Goal: Obtain resource: Download file/media

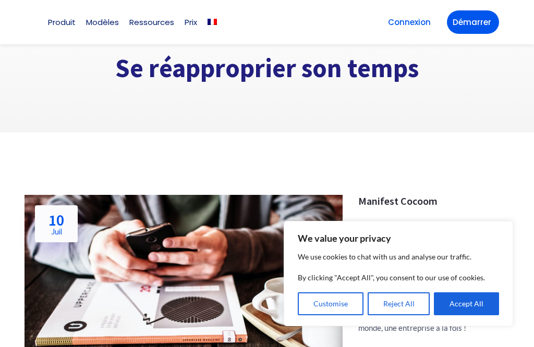
scroll to position [66, 0]
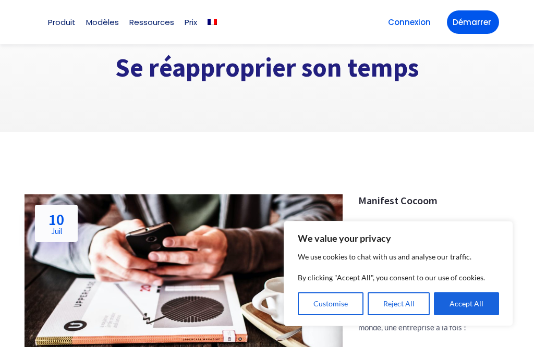
click at [456, 315] on button "Accept All" at bounding box center [466, 303] width 65 height 23
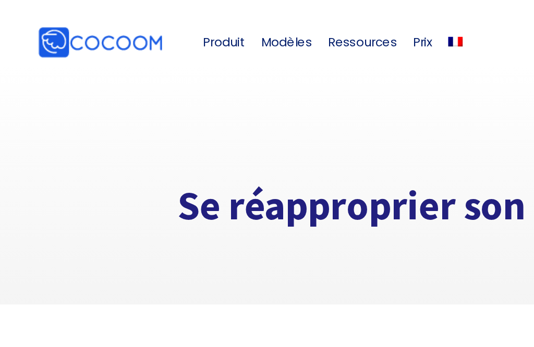
scroll to position [0, 13]
click at [176, 27] on link "Modèles" at bounding box center [186, 27] width 33 height 8
click at [178, 118] on link "Gestion de projet" at bounding box center [205, 122] width 92 height 8
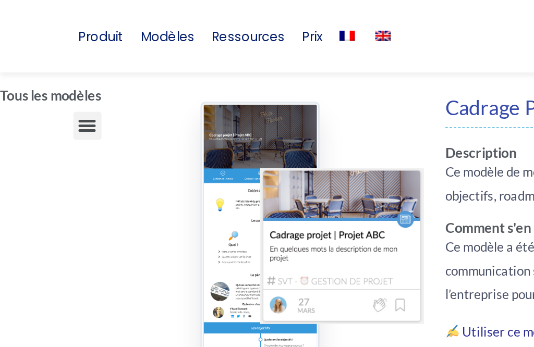
scroll to position [126, 137]
click at [349, 202] on link "Découvrir l’article en lien" at bounding box center [396, 202] width 95 height 9
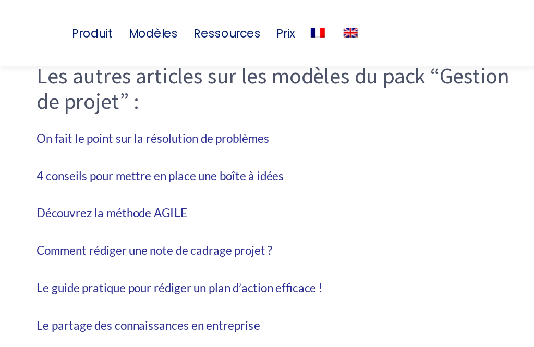
scroll to position [3260, 1]
click at [41, 137] on link "Découvrez la méthode AGILE" at bounding box center [74, 141] width 101 height 9
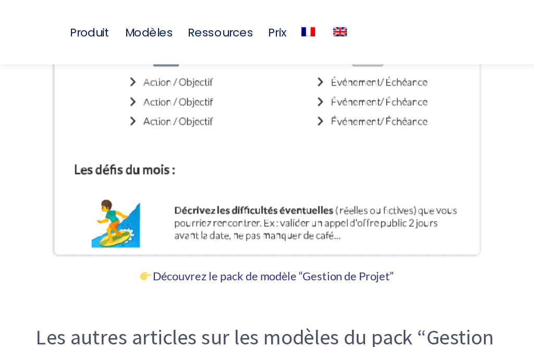
scroll to position [2865, 3]
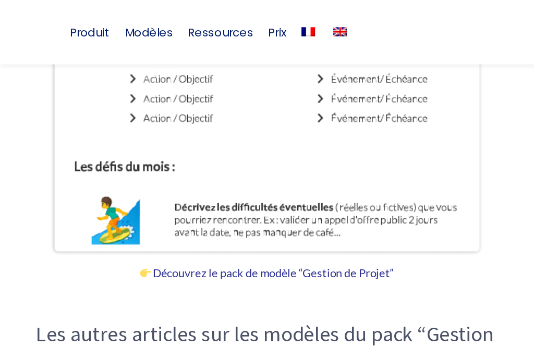
click at [139, 185] on link "Découvrez le pack de modèle “Gestion de Projet”" at bounding box center [183, 187] width 175 height 9
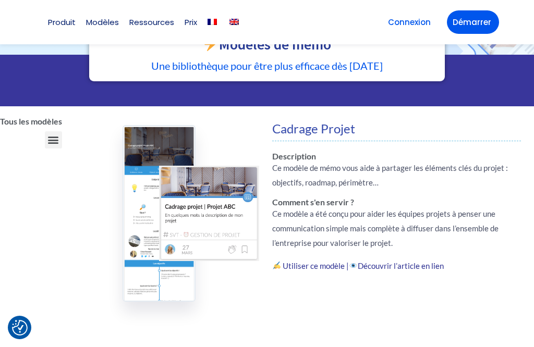
click at [305, 268] on link "Utiliser ce modèle |" at bounding box center [316, 265] width 66 height 9
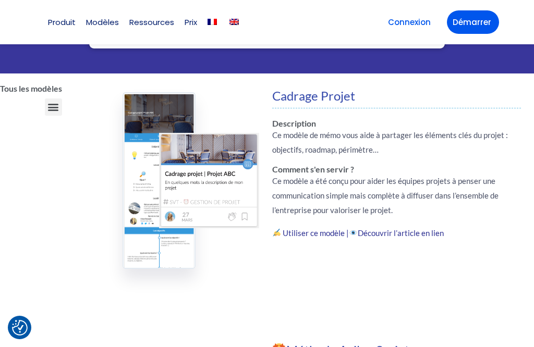
scroll to position [95, 0]
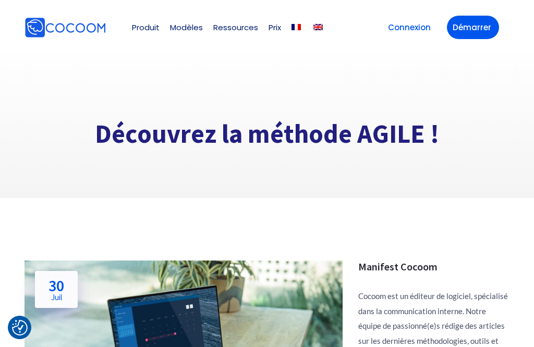
click at [182, 25] on link "Modèles" at bounding box center [186, 27] width 33 height 8
click at [185, 30] on link "Modèles" at bounding box center [186, 27] width 33 height 8
click at [192, 142] on link "Voir plus…" at bounding box center [205, 146] width 92 height 8
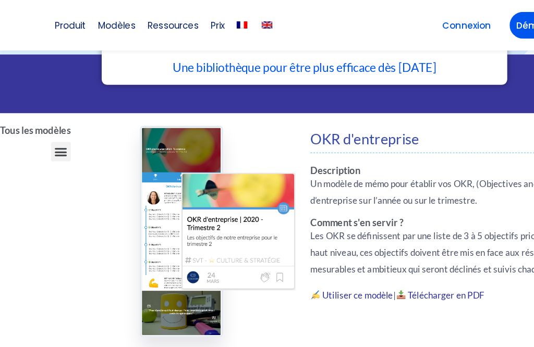
scroll to position [70, 66]
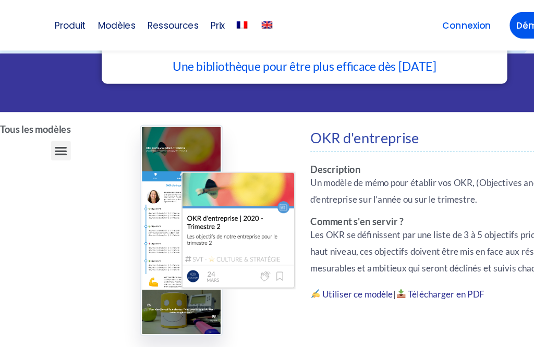
click at [358, 260] on link "Télécharger en PDF" at bounding box center [391, 257] width 67 height 9
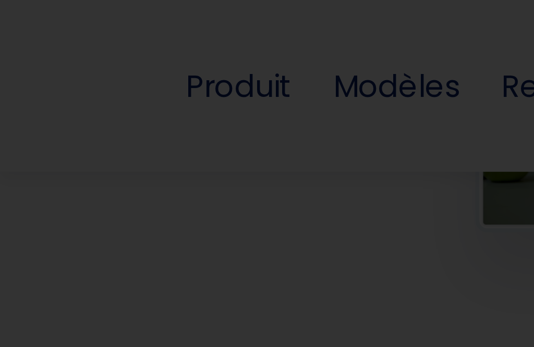
scroll to position [216, 118]
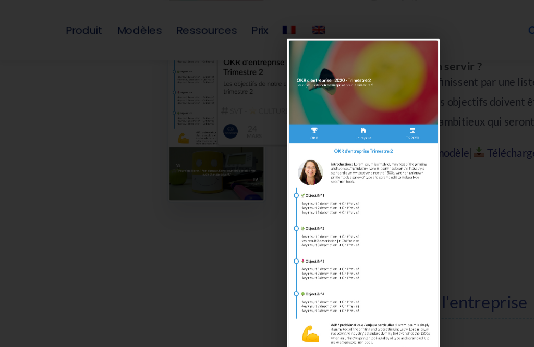
click at [211, 187] on img at bounding box center [267, 173] width 113 height 291
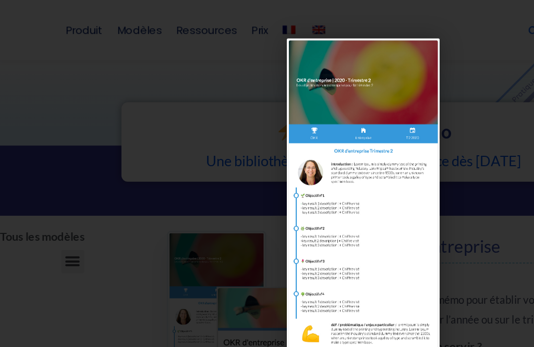
scroll to position [-3, 118]
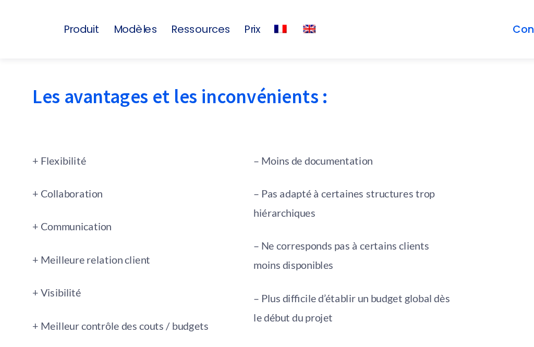
scroll to position [1507, 0]
